Goal: Task Accomplishment & Management: Manage account settings

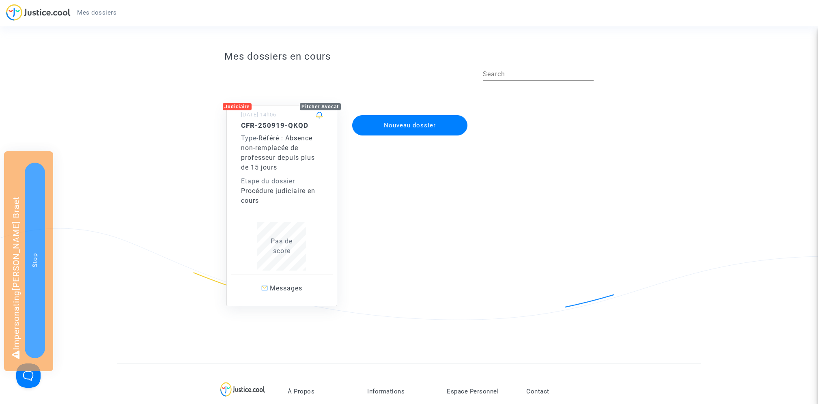
click at [278, 158] on span "Référé : Absence non-remplacée de professeur depuis plus de 15 jours" at bounding box center [278, 152] width 74 height 37
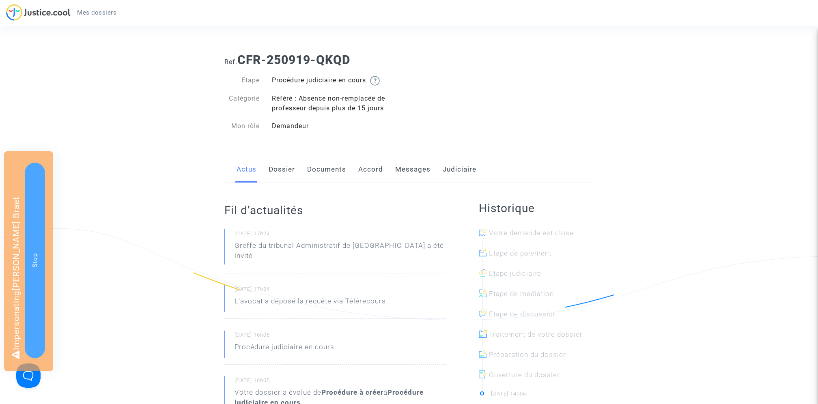
click at [284, 165] on link "Dossier" at bounding box center [282, 169] width 26 height 27
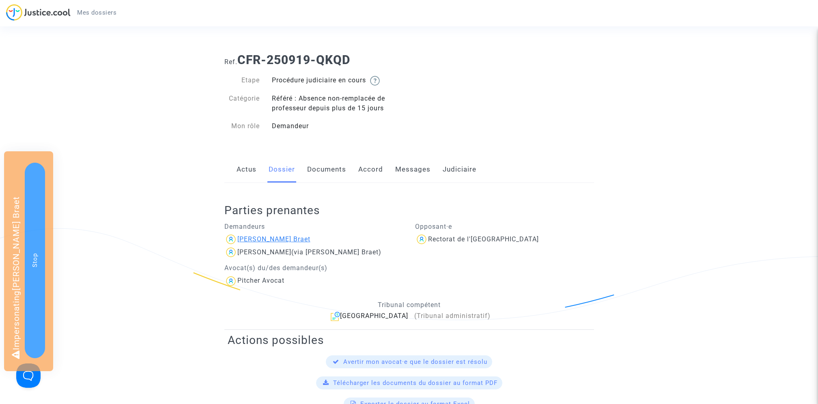
click at [259, 239] on div "[PERSON_NAME] Braet" at bounding box center [273, 239] width 73 height 8
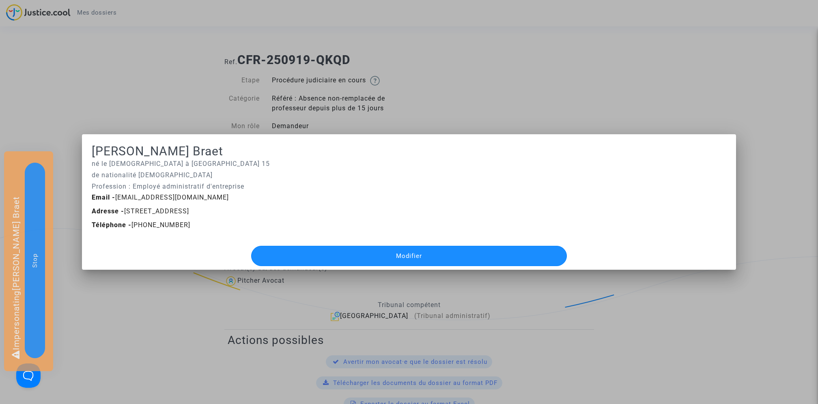
click at [336, 262] on button "Modifier" at bounding box center [409, 256] width 316 height 20
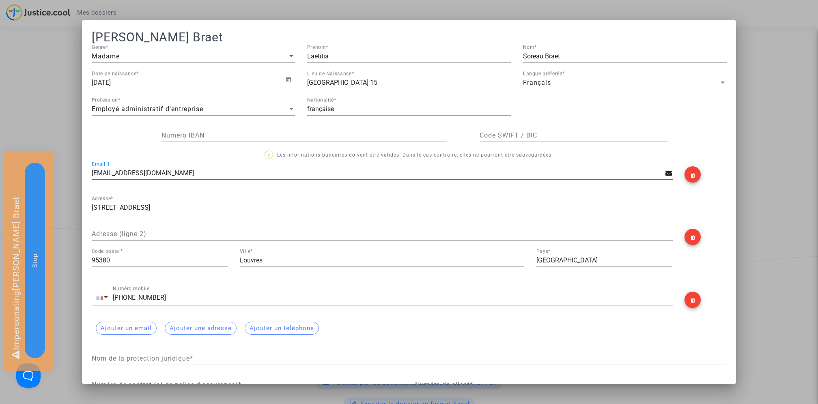
scroll to position [133, 0]
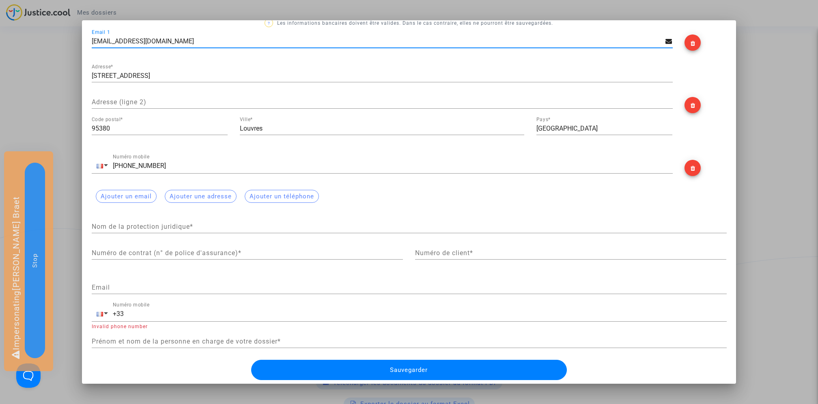
click at [67, 93] on div at bounding box center [409, 202] width 818 height 404
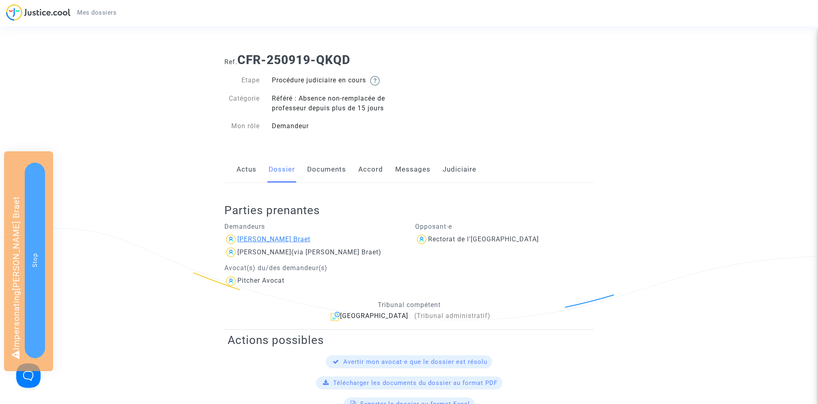
click at [289, 239] on div "[PERSON_NAME] Braet" at bounding box center [273, 239] width 73 height 8
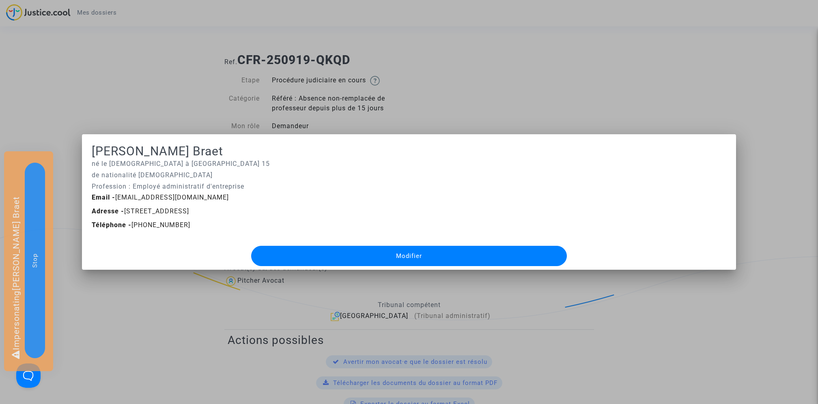
click at [349, 255] on button "Modifier" at bounding box center [409, 256] width 316 height 20
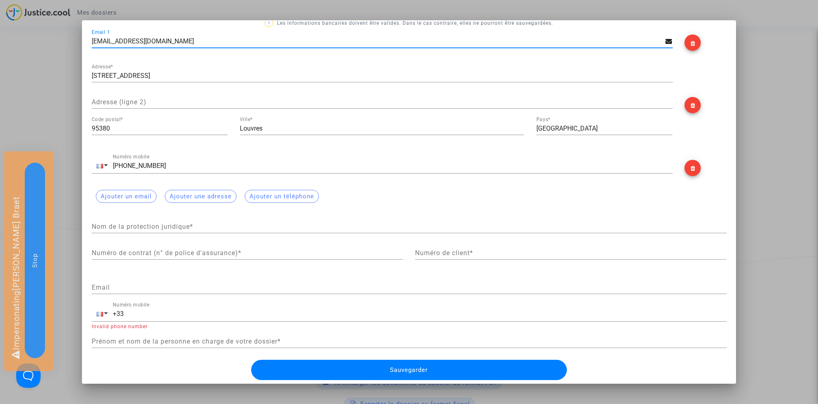
click at [59, 124] on div at bounding box center [409, 202] width 818 height 404
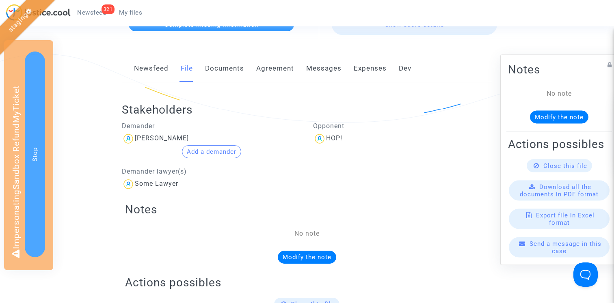
scroll to position [177, 0]
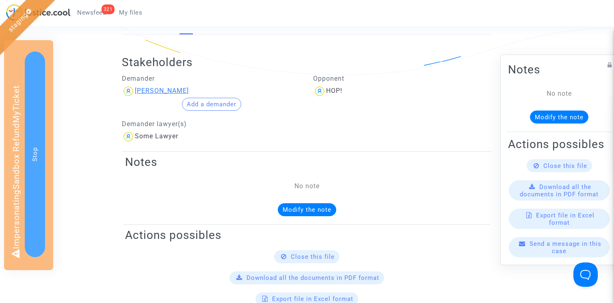
click at [153, 91] on div "[PERSON_NAME]" at bounding box center [162, 91] width 54 height 8
